Goal: Information Seeking & Learning: Learn about a topic

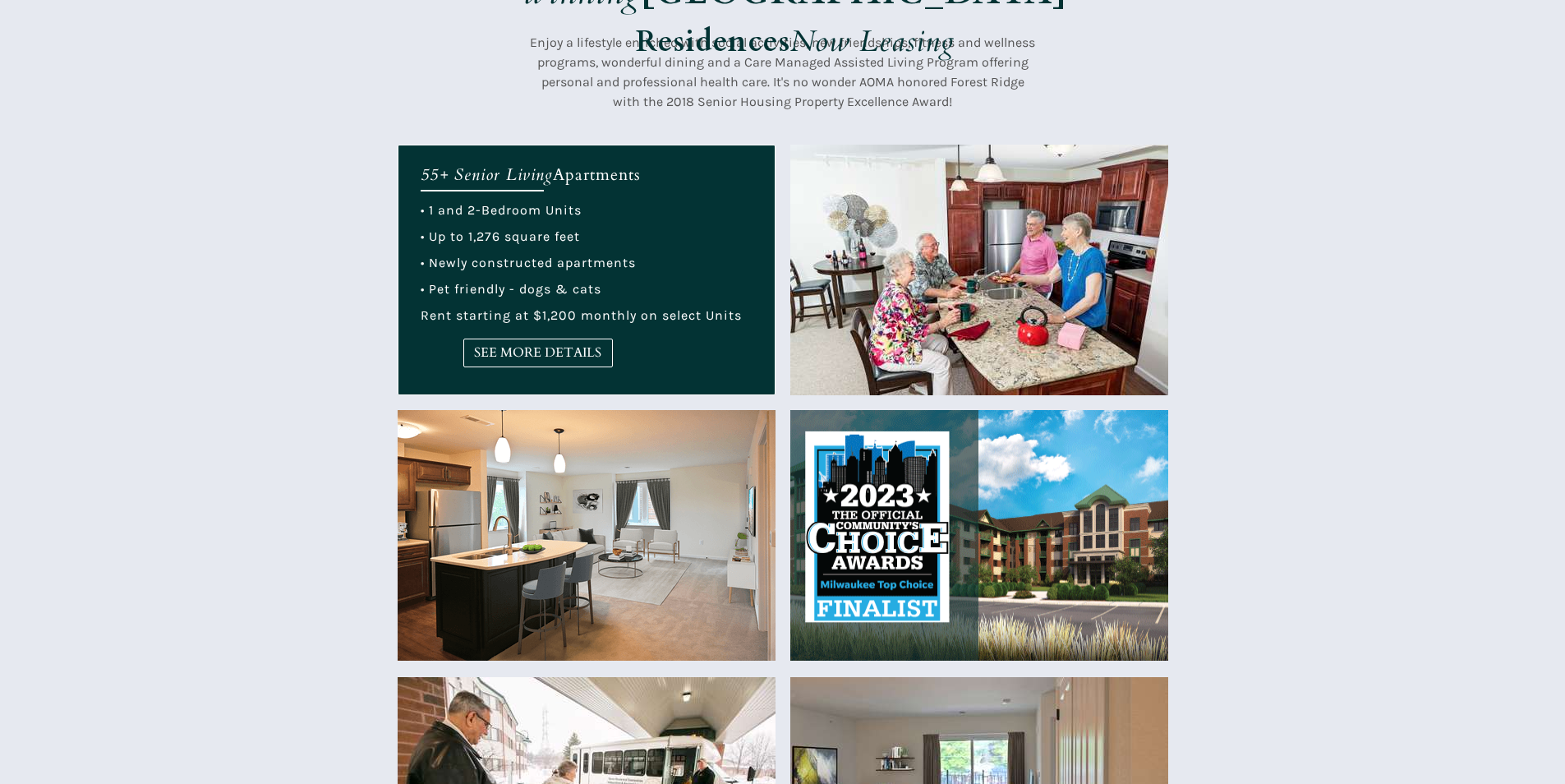
scroll to position [575, 0]
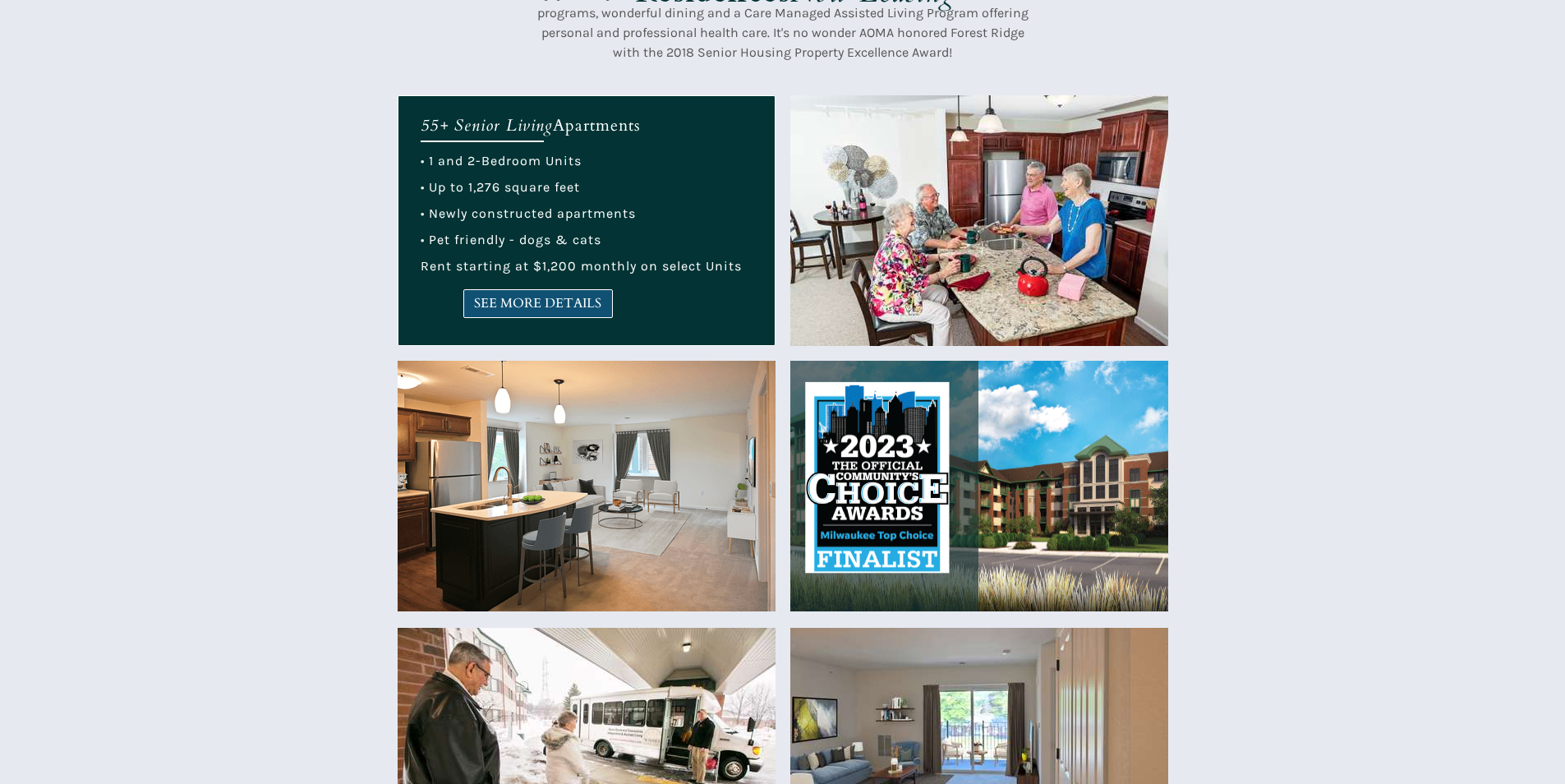
click at [584, 312] on link "SEE MORE DETAILS" at bounding box center [538, 304] width 150 height 29
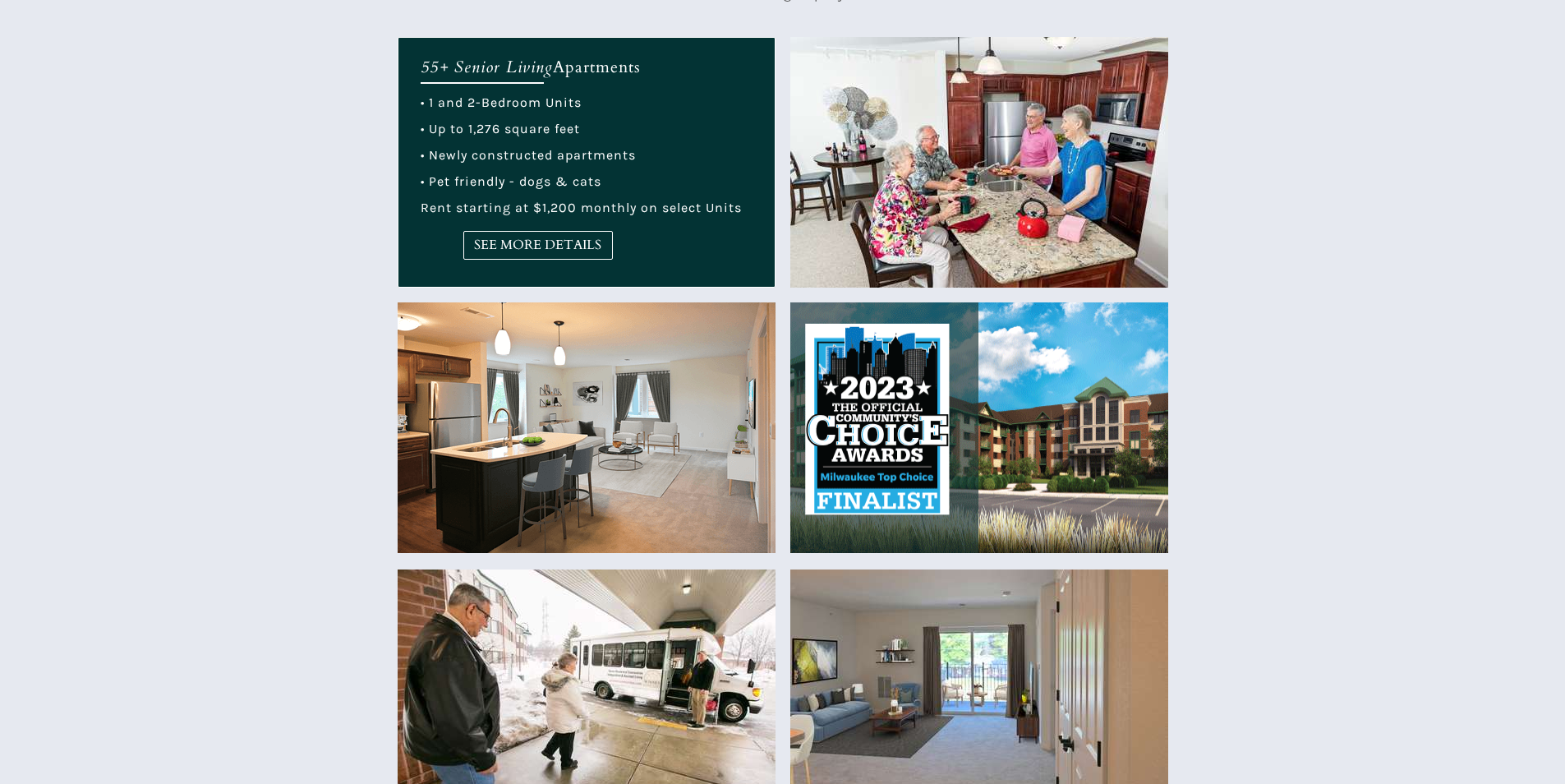
scroll to position [657, 0]
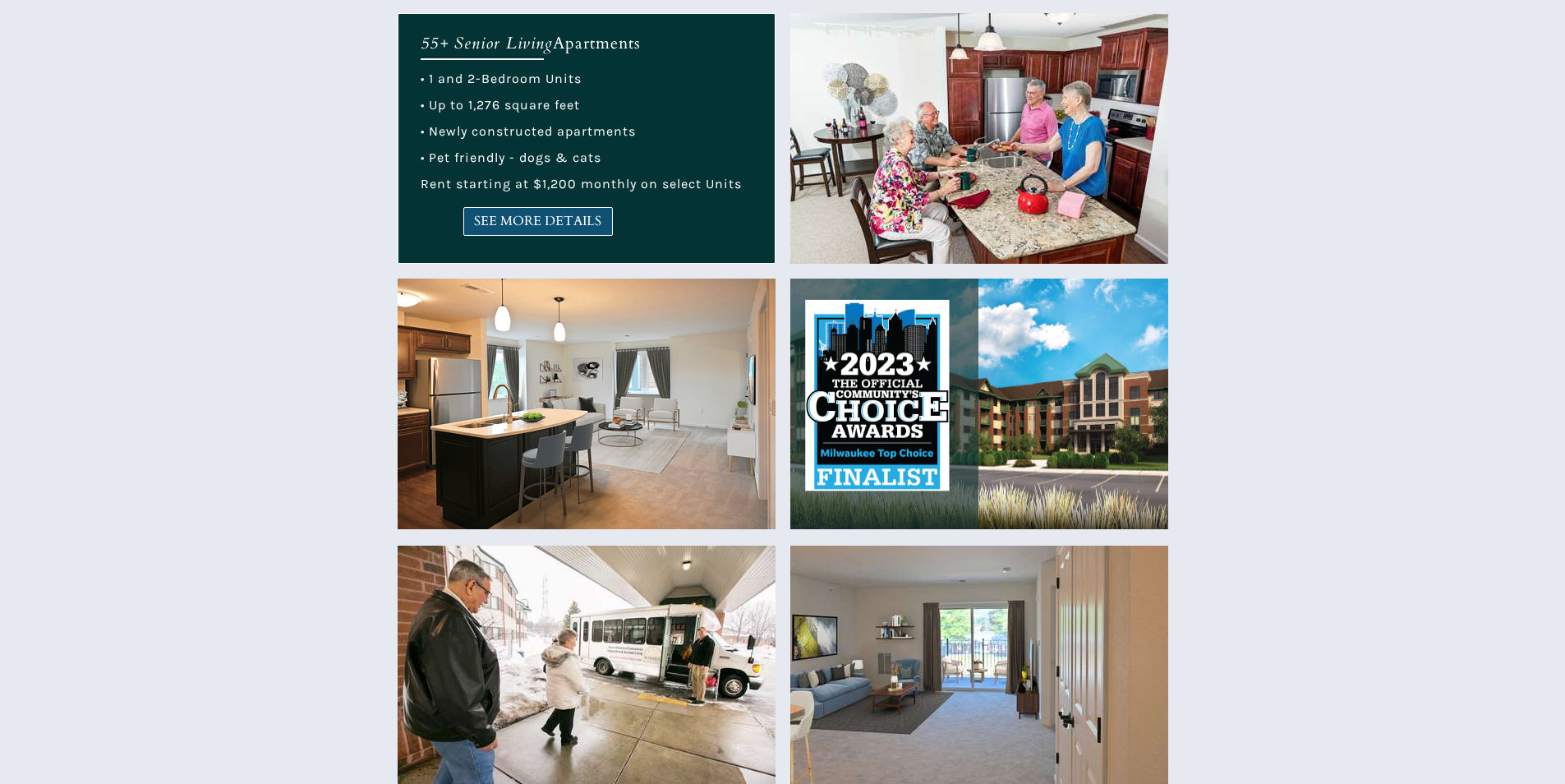
click at [540, 214] on span "SEE MORE DETAILS" at bounding box center [538, 222] width 148 height 16
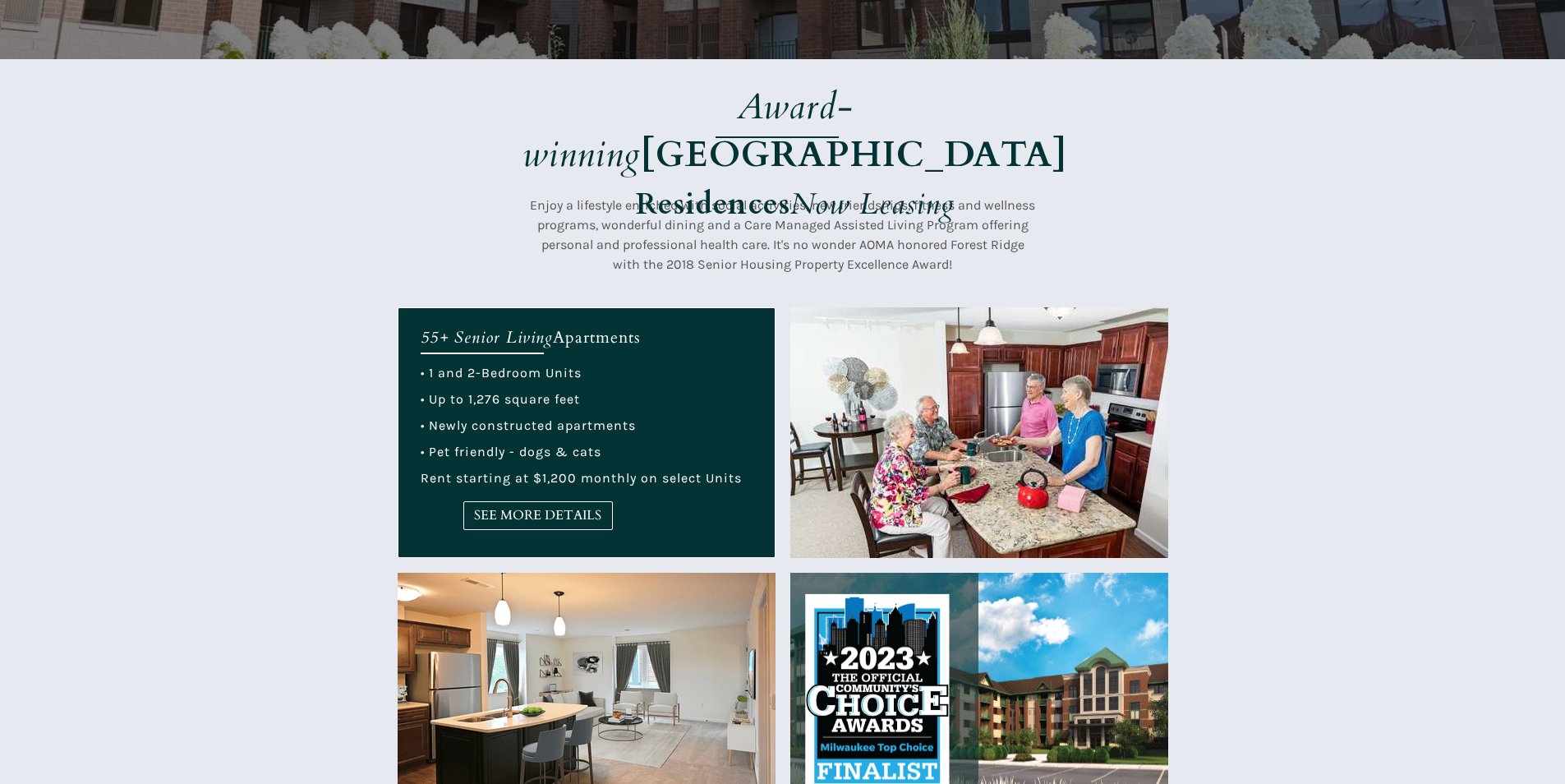
scroll to position [247, 0]
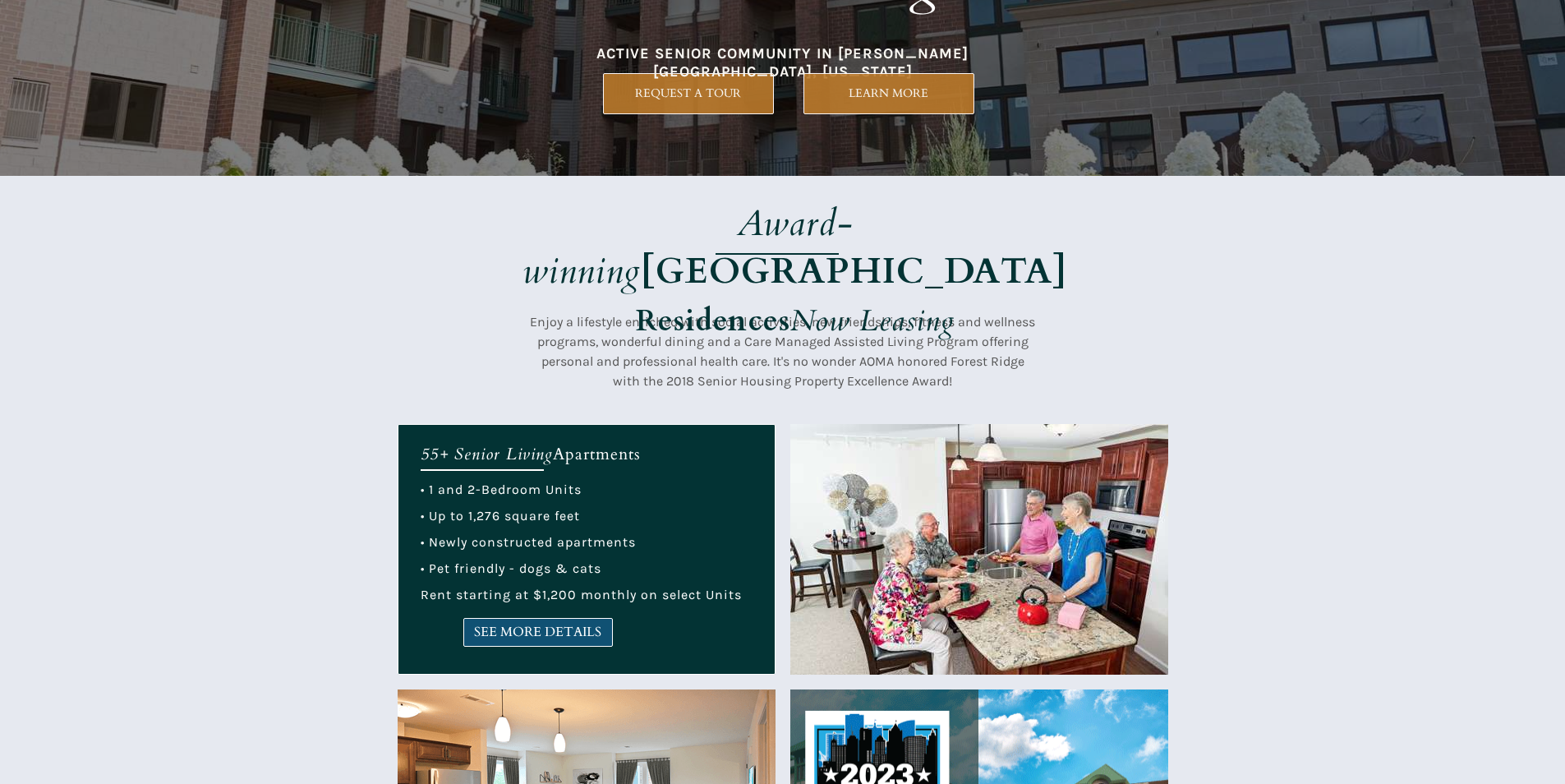
click at [528, 640] on span "SEE MORE DETAILS" at bounding box center [538, 633] width 148 height 16
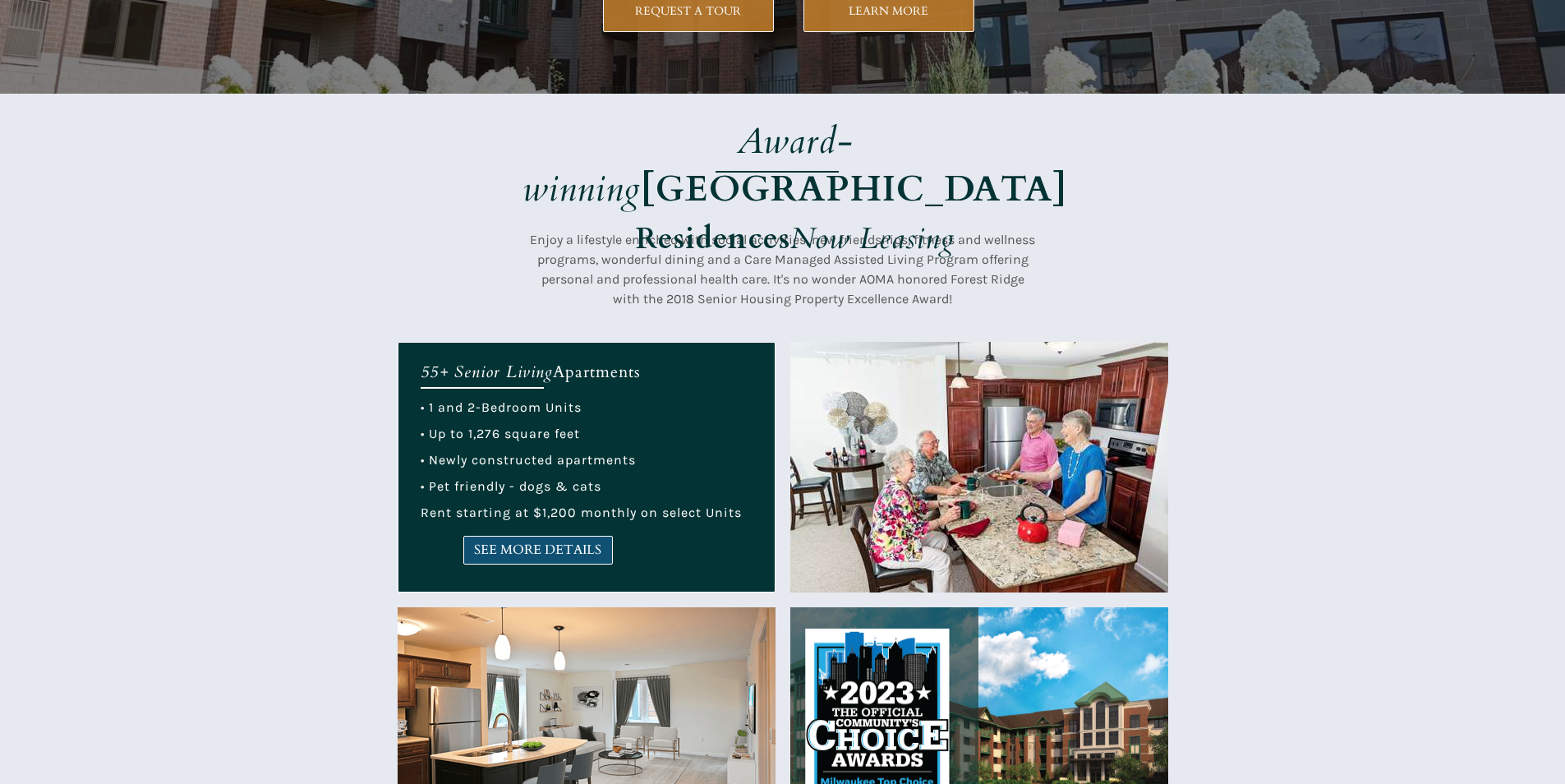
click at [520, 546] on span "SEE MORE DETAILS" at bounding box center [538, 550] width 148 height 16
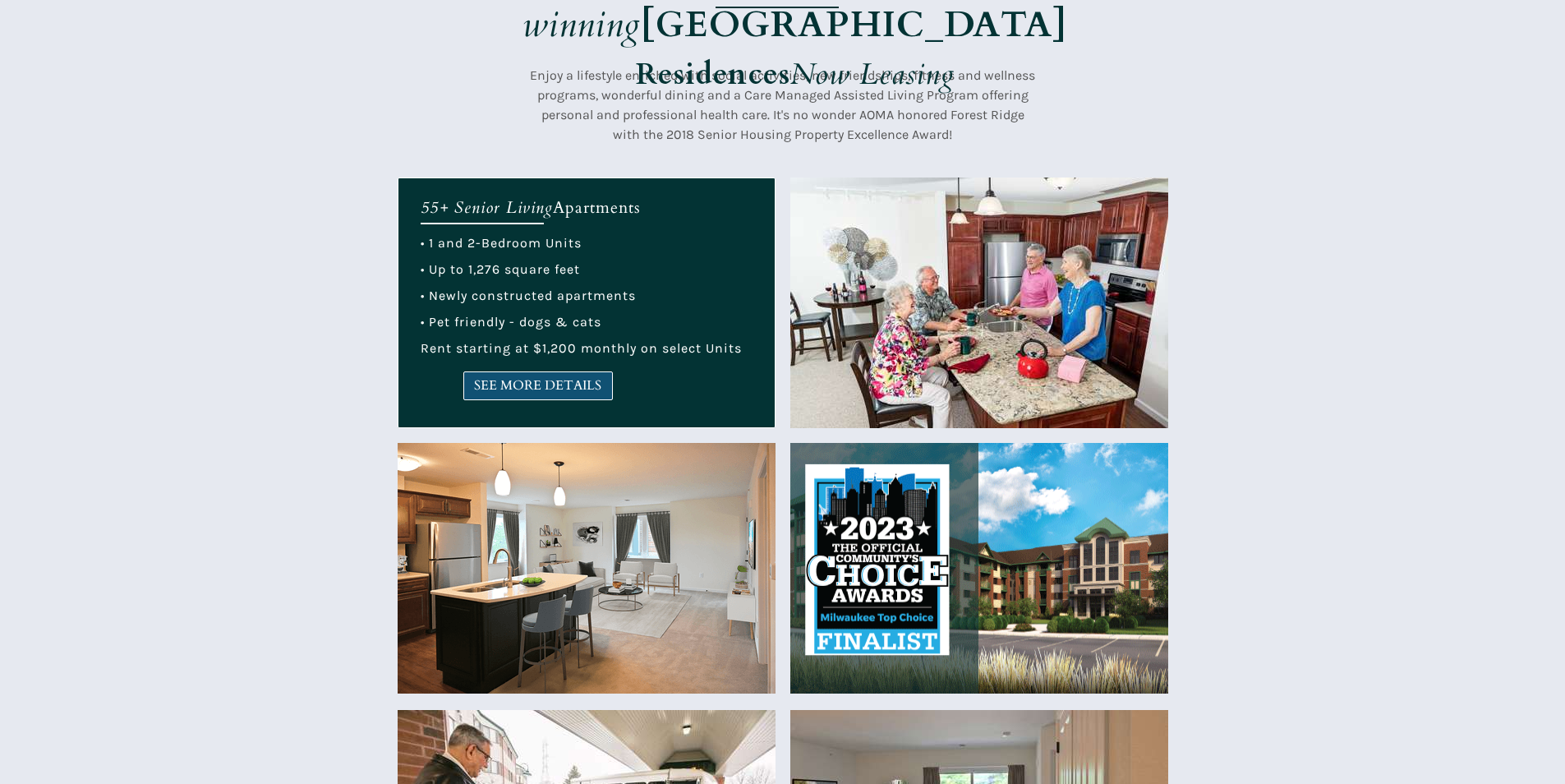
click at [487, 381] on span "SEE MORE DETAILS" at bounding box center [538, 386] width 148 height 16
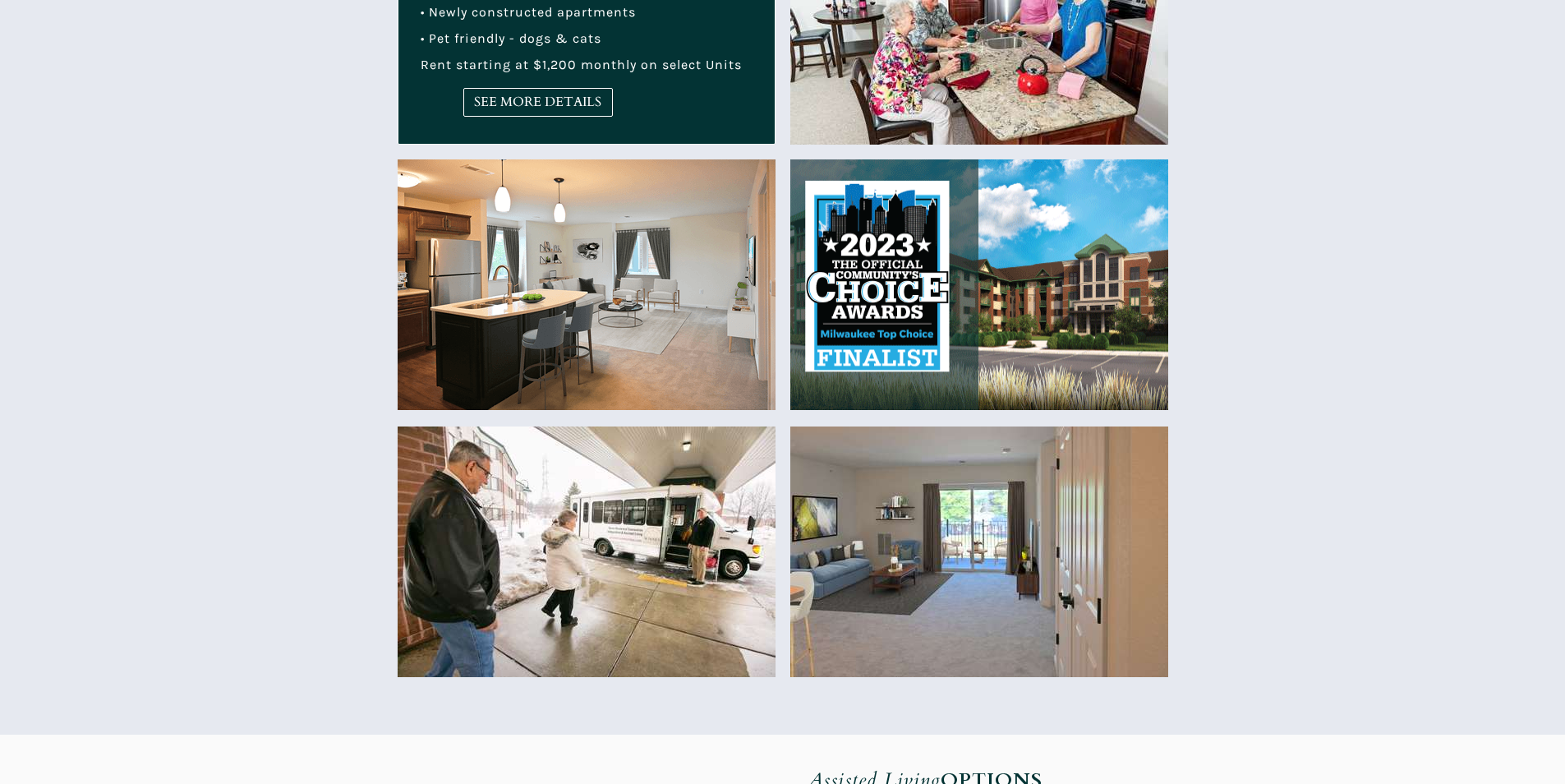
scroll to position [739, 0]
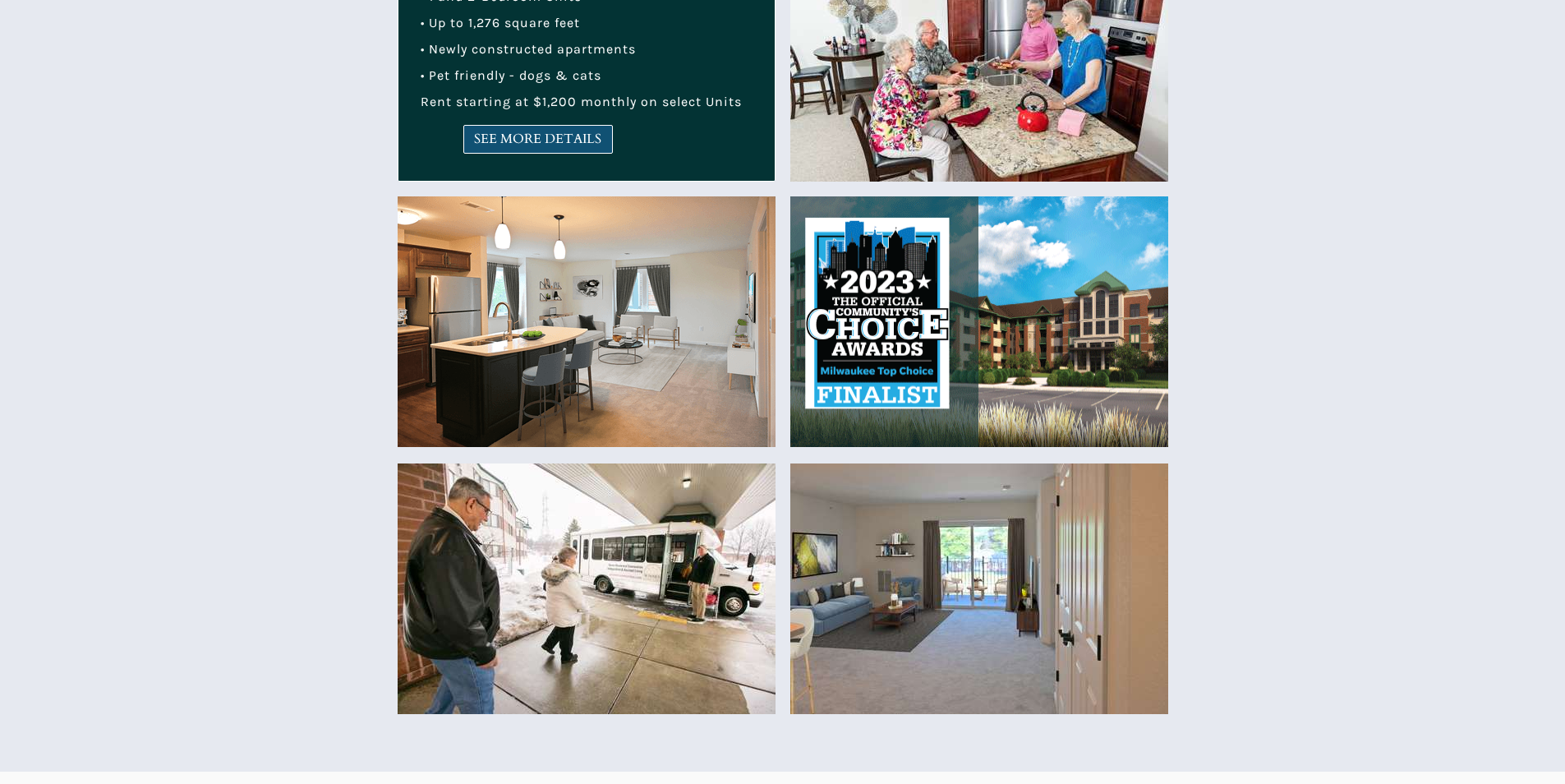
click at [594, 132] on span "SEE MORE DETAILS" at bounding box center [538, 140] width 148 height 16
click at [512, 132] on span "SEE MORE DETAILS" at bounding box center [538, 140] width 148 height 16
click at [471, 149] on link "SEE MORE DETAILS" at bounding box center [538, 139] width 150 height 29
click at [483, 142] on span "SEE MORE DETAILS" at bounding box center [538, 140] width 148 height 16
